Goal: Transaction & Acquisition: Purchase product/service

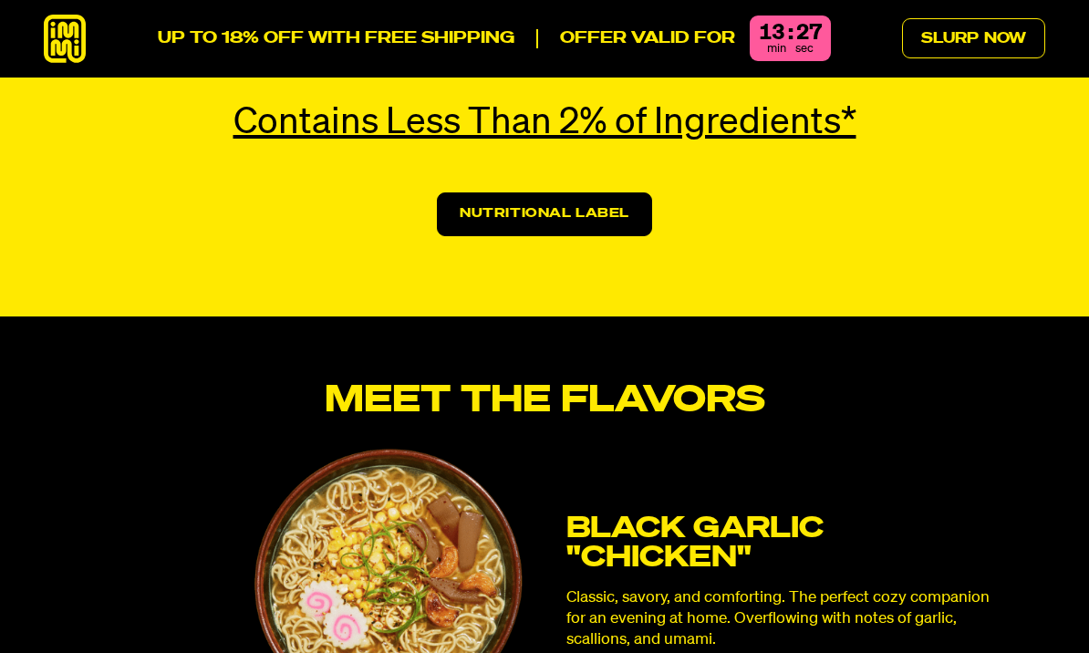
scroll to position [4327, 0]
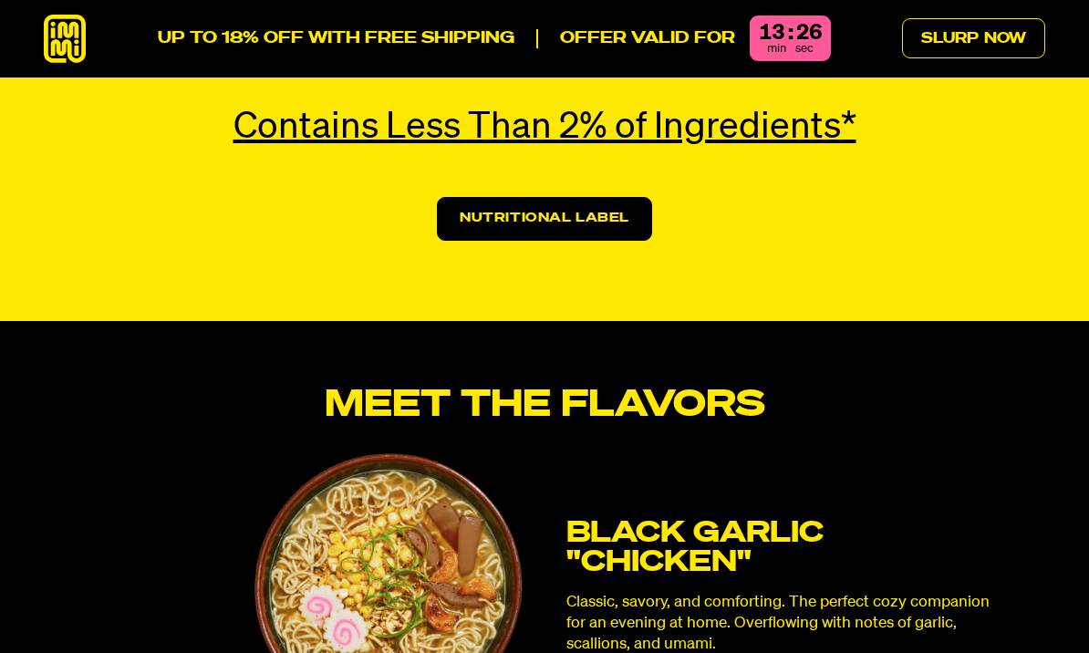
click at [499, 197] on link "Nutritional Label" at bounding box center [544, 219] width 215 height 44
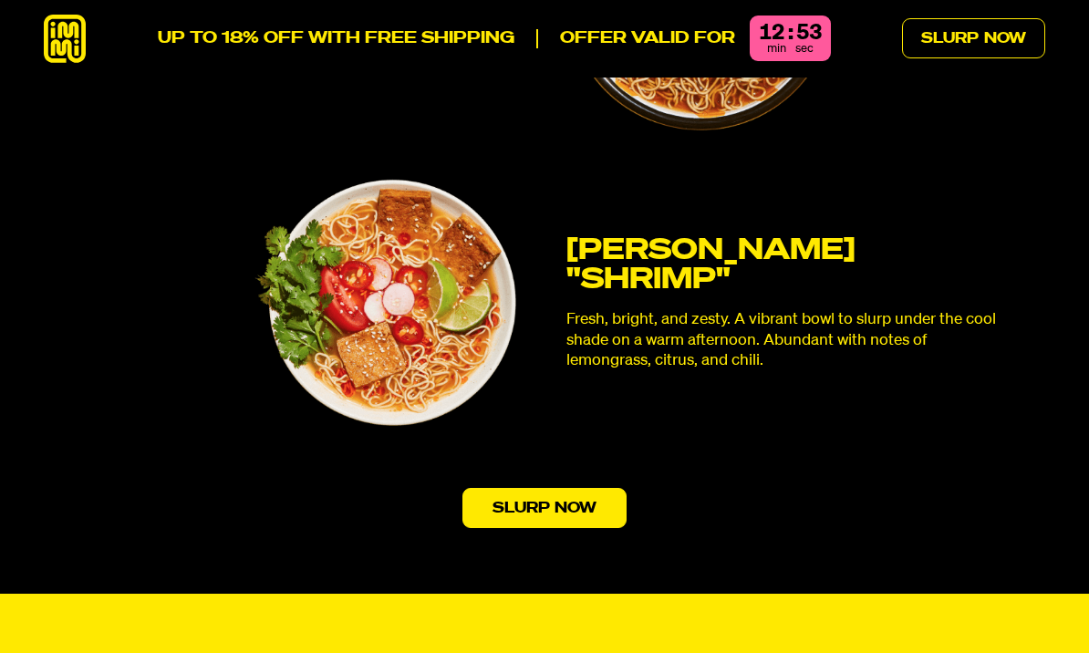
scroll to position [5256, 0]
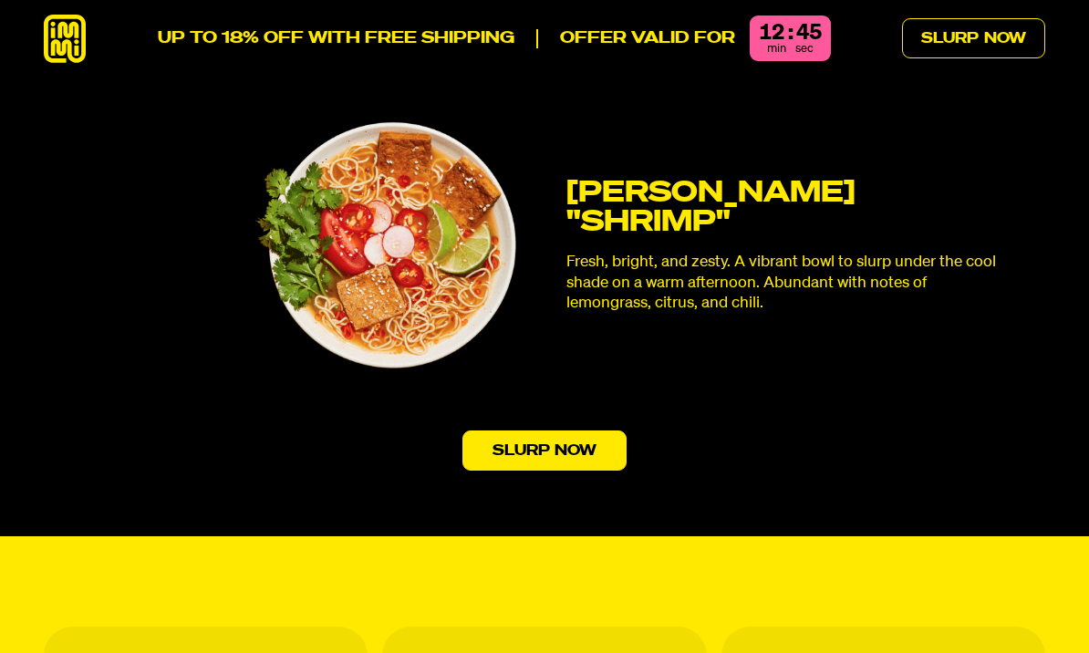
click at [530, 430] on link "Slurp Now" at bounding box center [544, 450] width 165 height 40
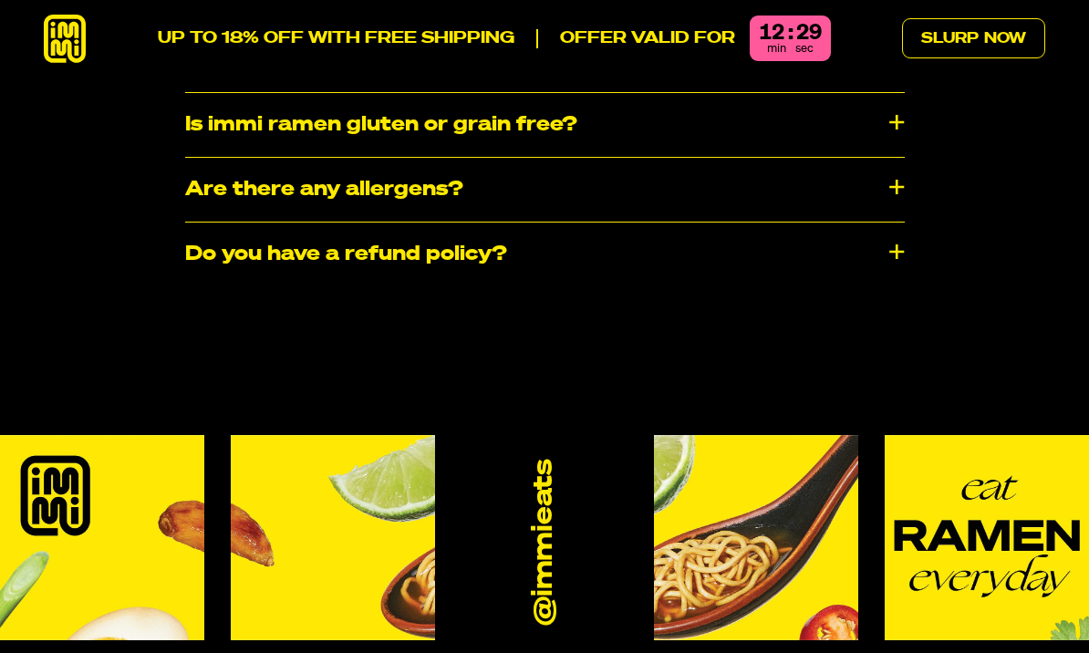
scroll to position [9639, 0]
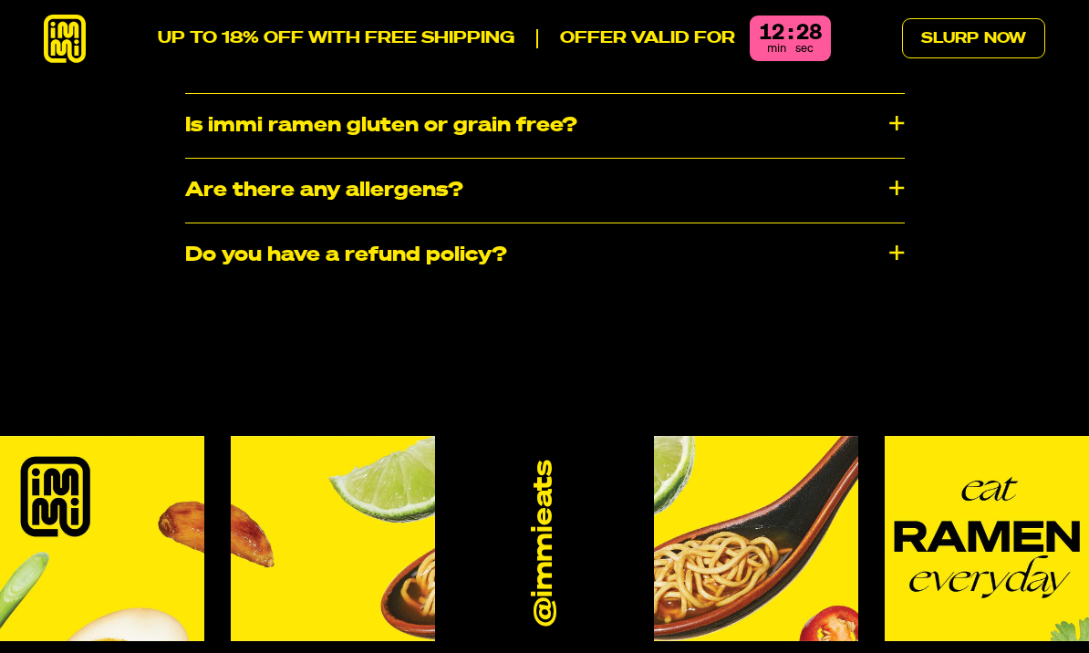
click at [188, 223] on div "Do you have a refund policy?" at bounding box center [544, 255] width 719 height 64
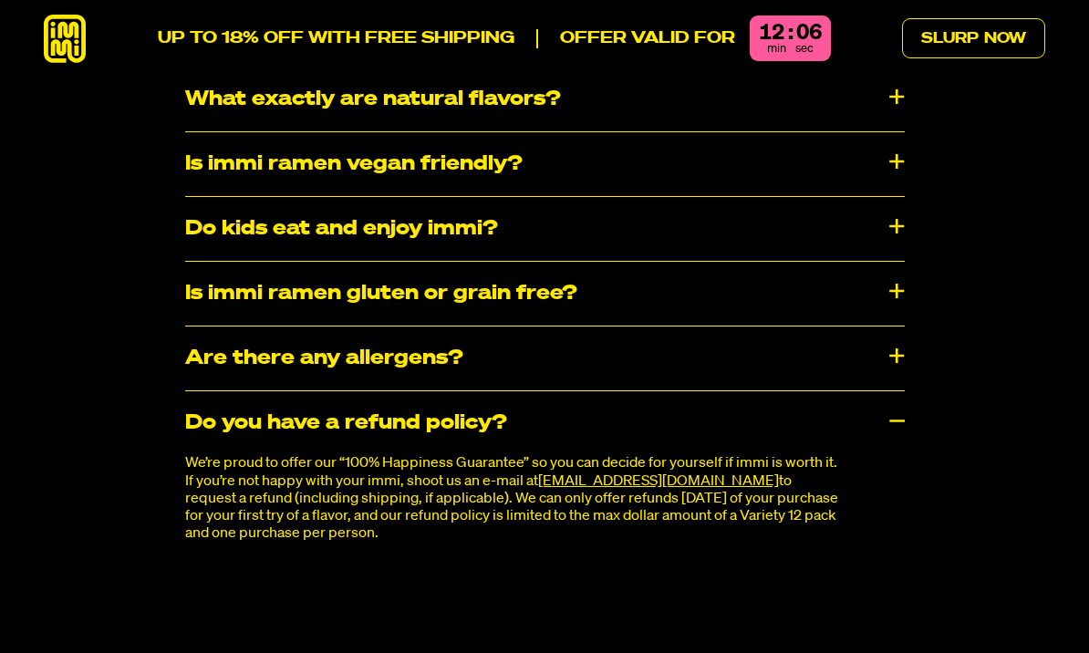
scroll to position [9470, 0]
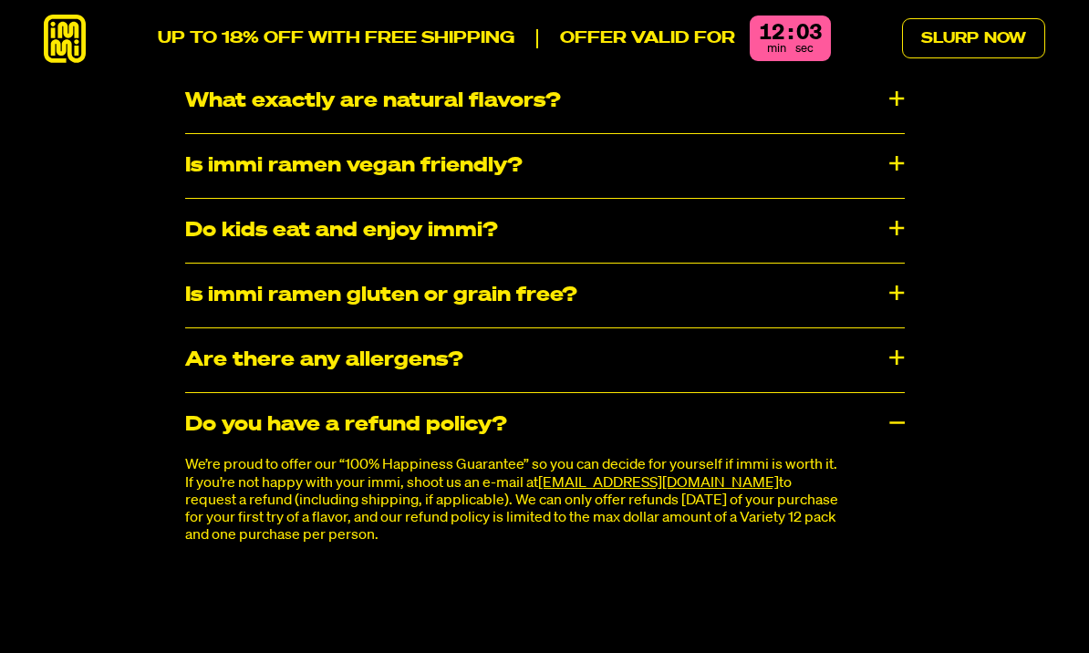
click at [201, 272] on div "Is immi ramen gluten or grain free?" at bounding box center [544, 295] width 719 height 64
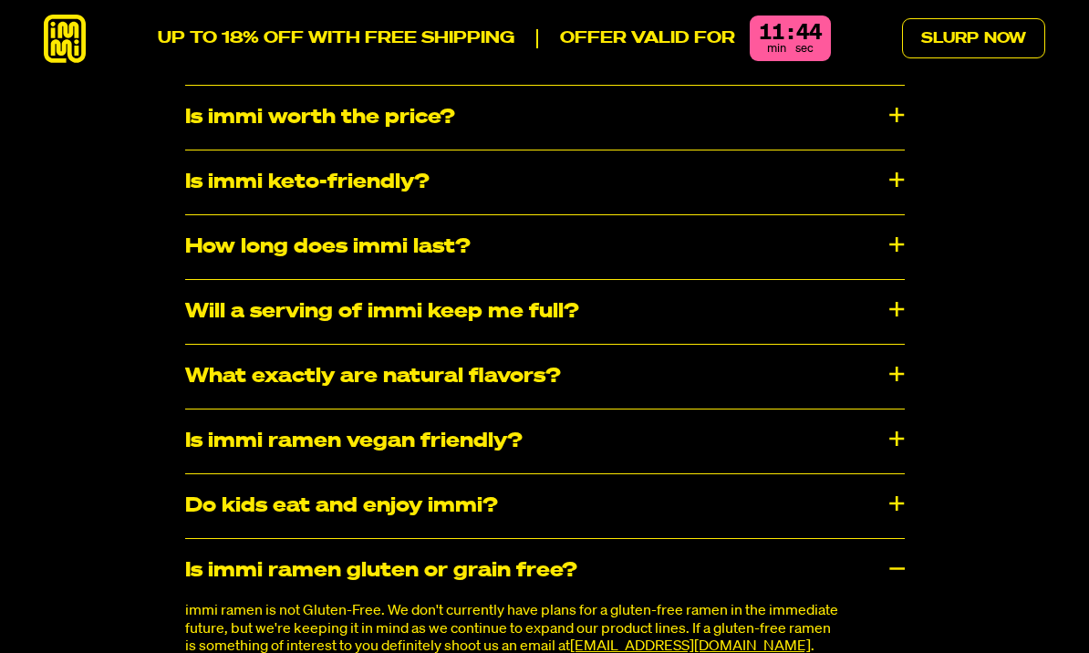
scroll to position [9181, 0]
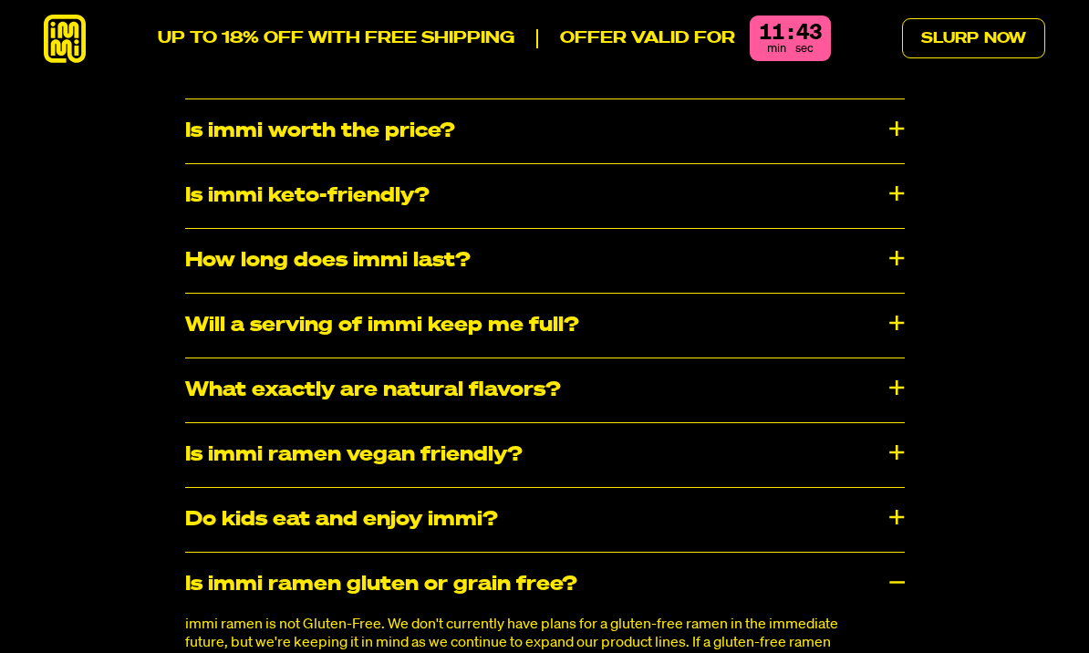
click at [192, 229] on div "How long does immi last?" at bounding box center [544, 261] width 719 height 64
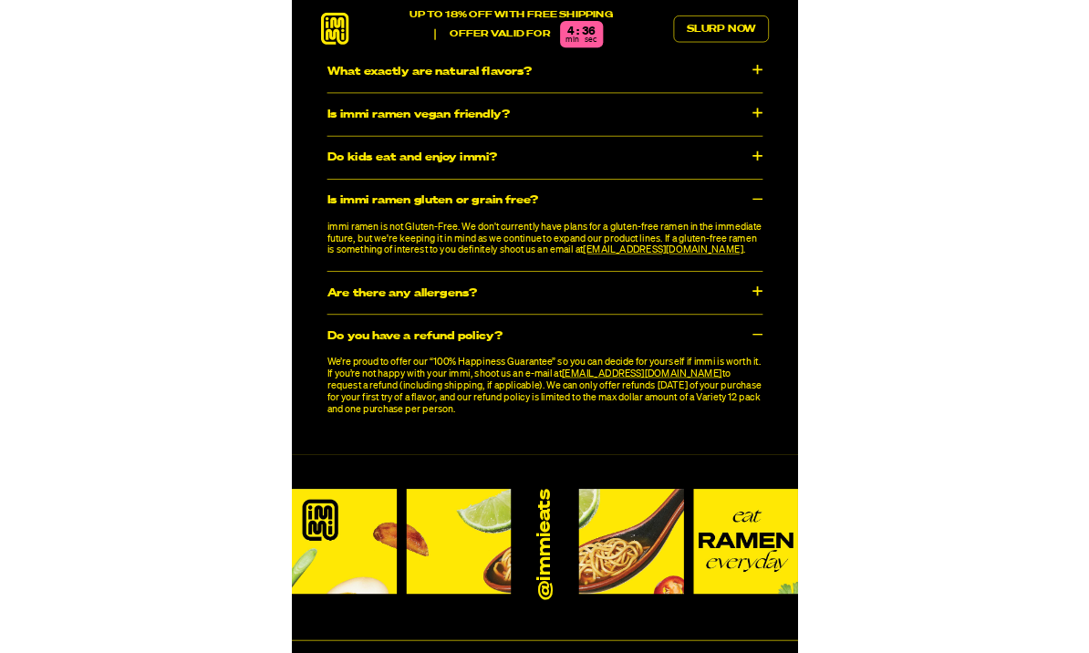
scroll to position [9843, 0]
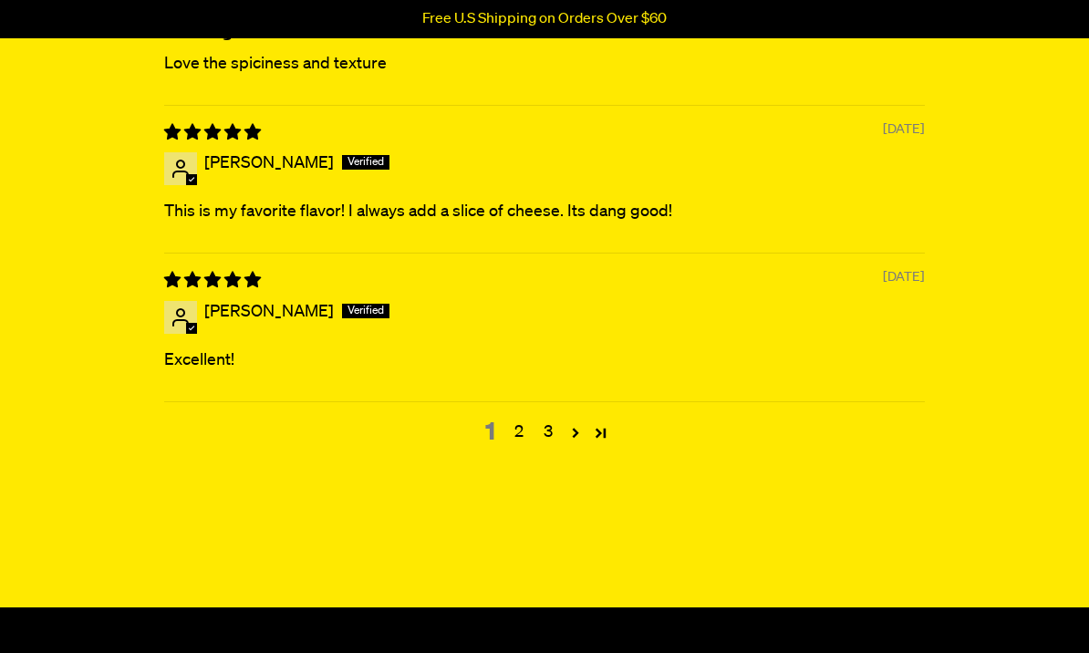
scroll to position [7436, 0]
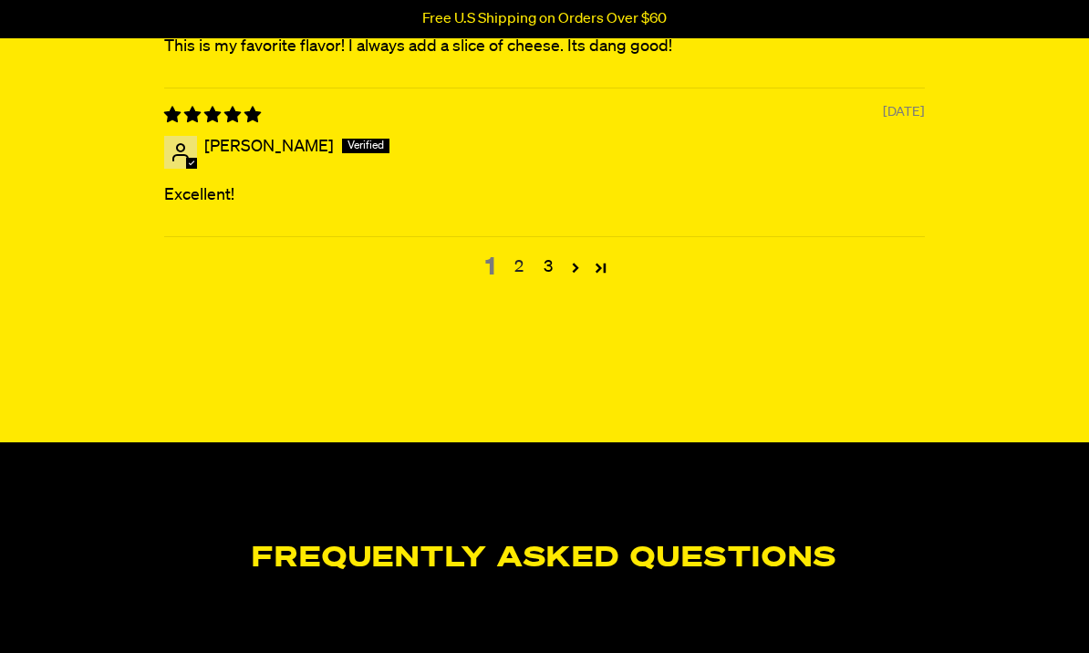
click at [511, 279] on link "2" at bounding box center [518, 267] width 29 height 24
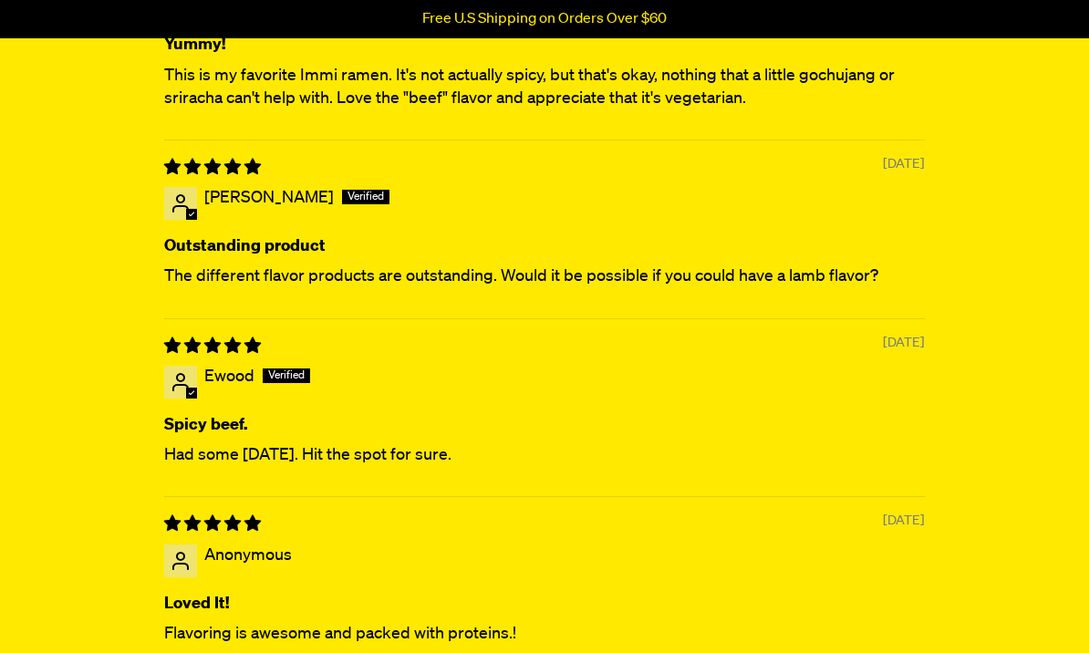
scroll to position [7120, 0]
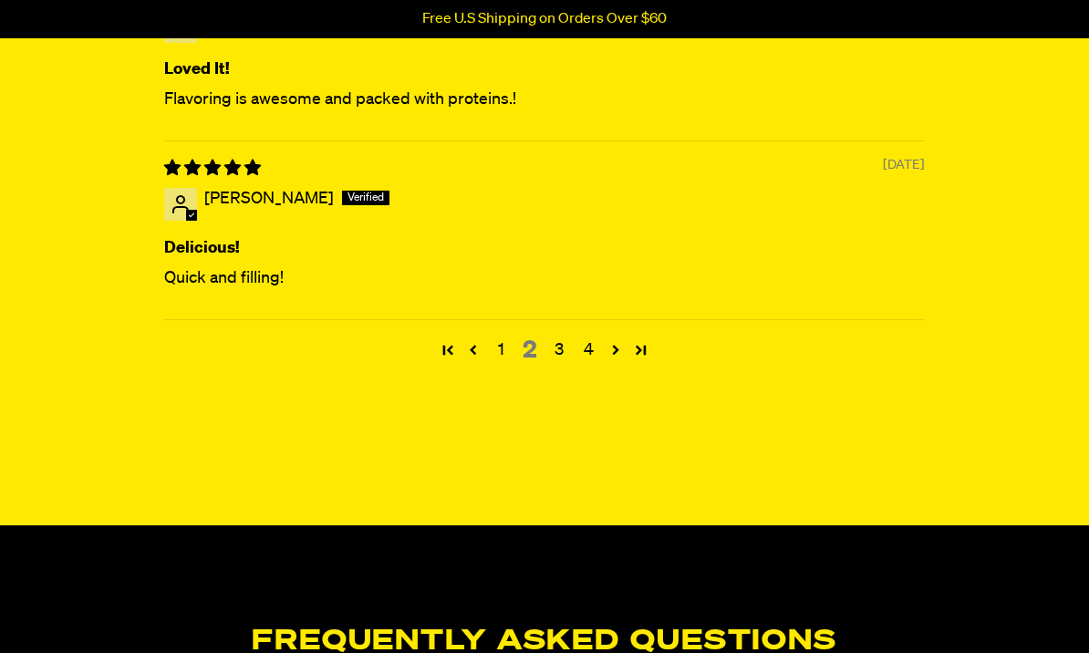
scroll to position [7660, 0]
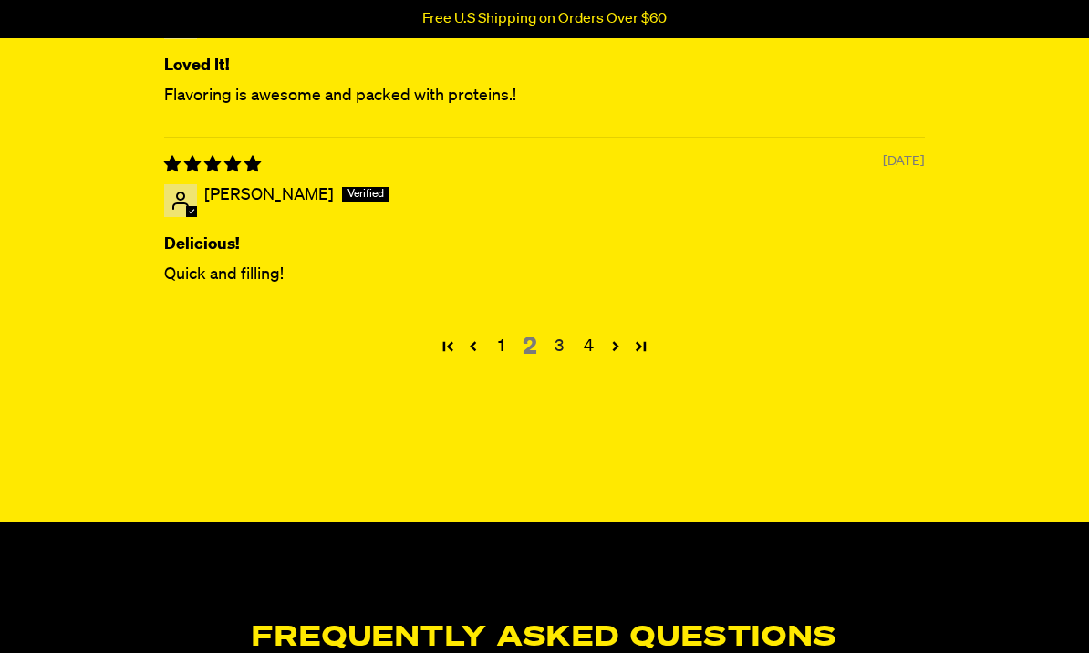
click at [545, 354] on link "3" at bounding box center [558, 347] width 29 height 24
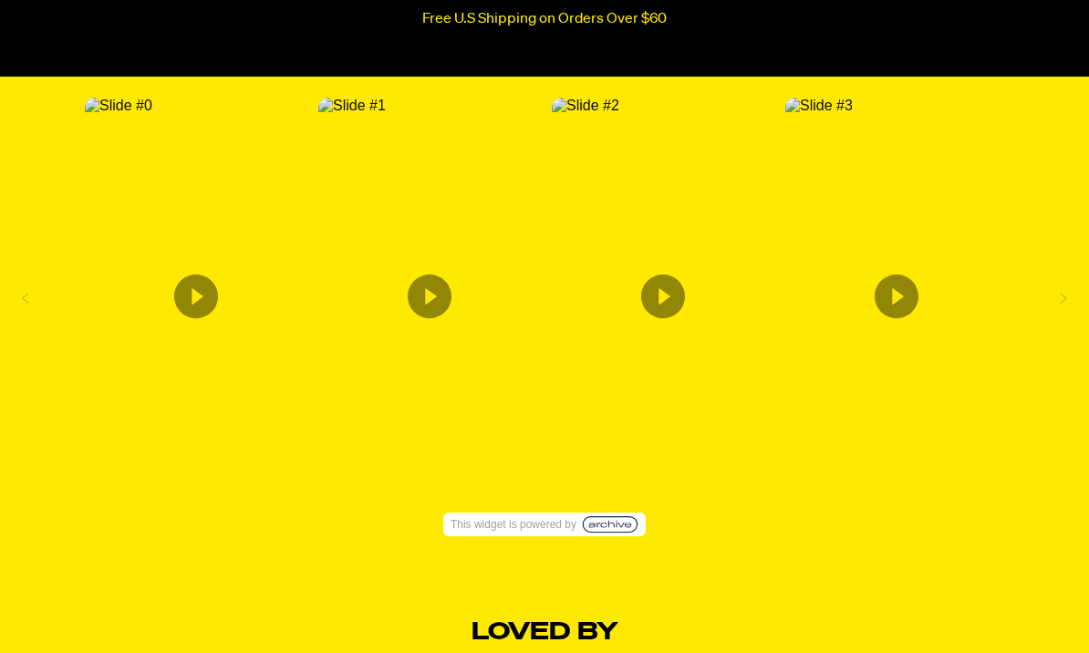
scroll to position [3248, 0]
click at [656, 291] on icon "Content from Archive App" at bounding box center [663, 297] width 44 height 44
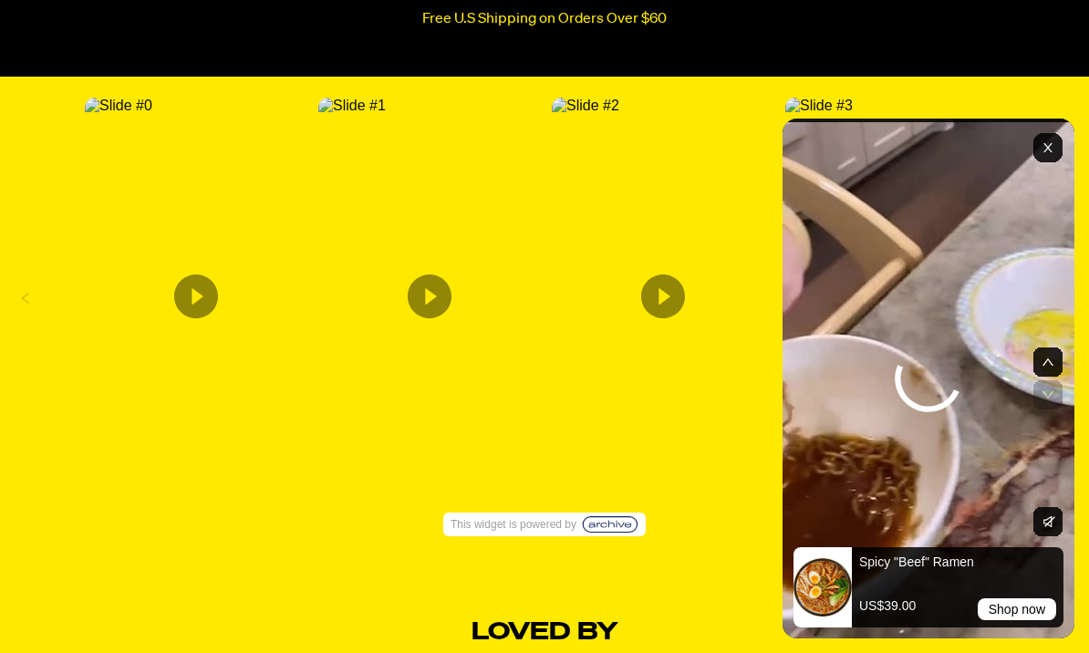
click at [421, 296] on icon "Content from Archive App" at bounding box center [430, 296] width 44 height 44
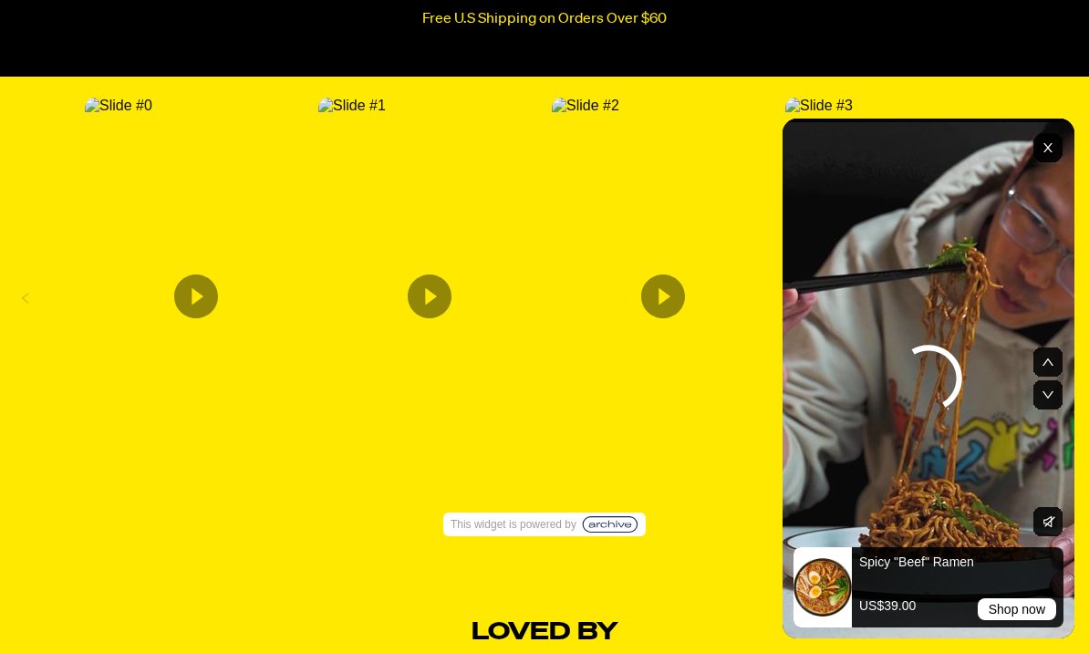
scroll to position [3248, 0]
